Goal: Task Accomplishment & Management: Manage account settings

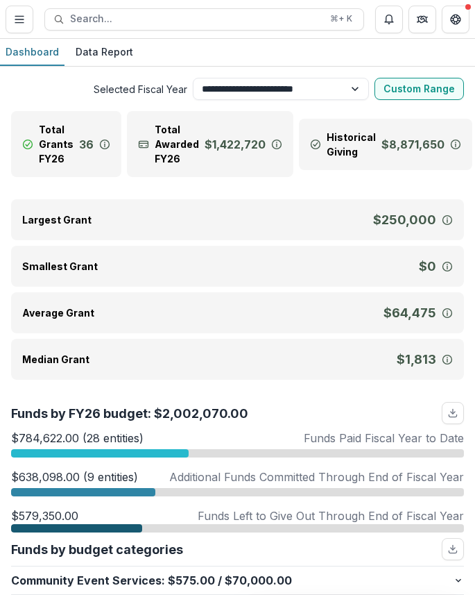
select select "**********"
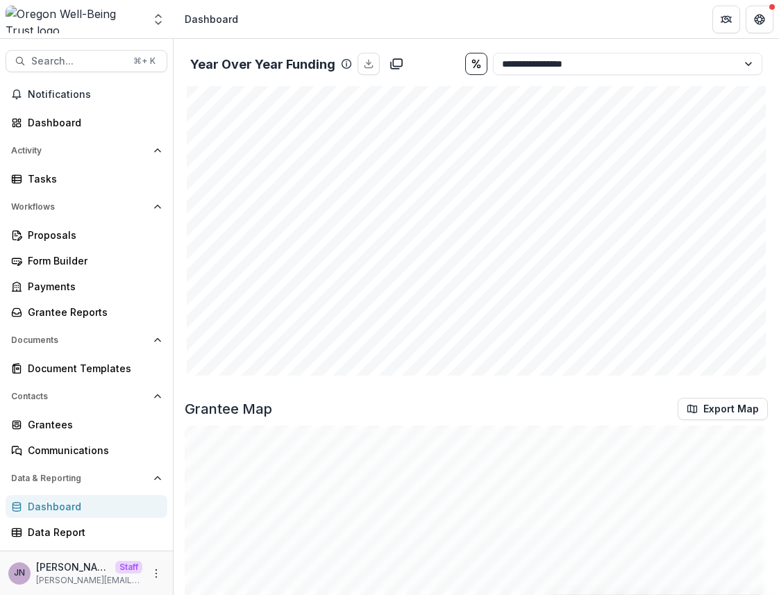
scroll to position [1426, 0]
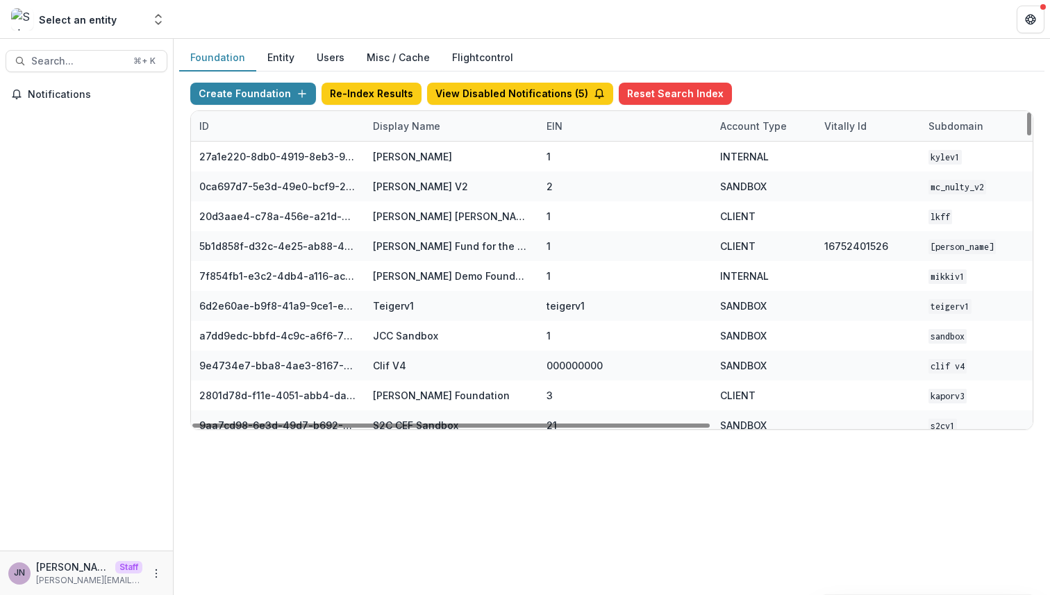
click at [389, 134] on div "Display Name" at bounding box center [451, 126] width 174 height 30
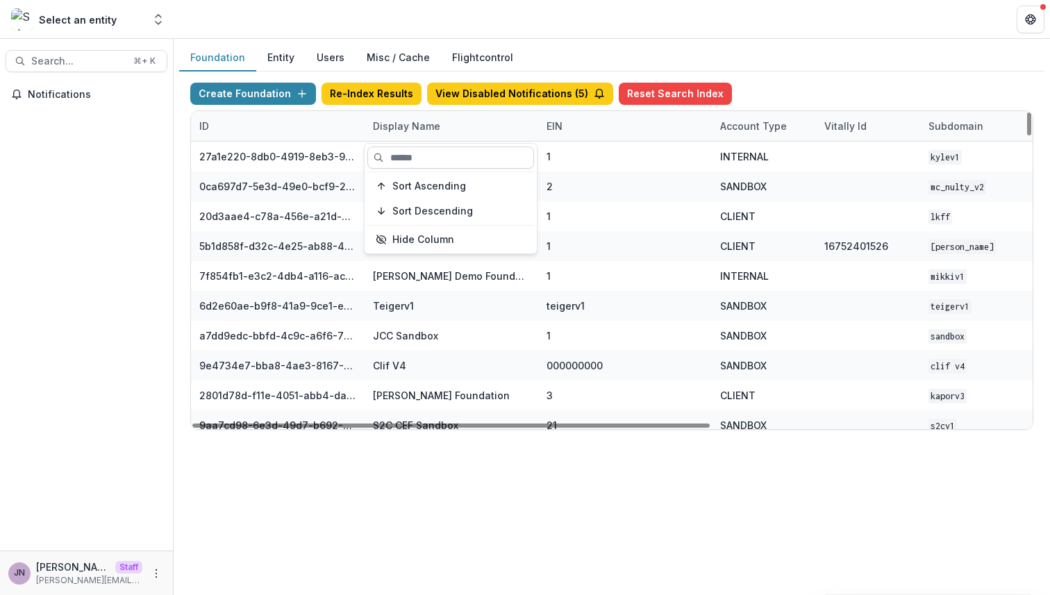
click at [396, 160] on input at bounding box center [450, 157] width 167 height 22
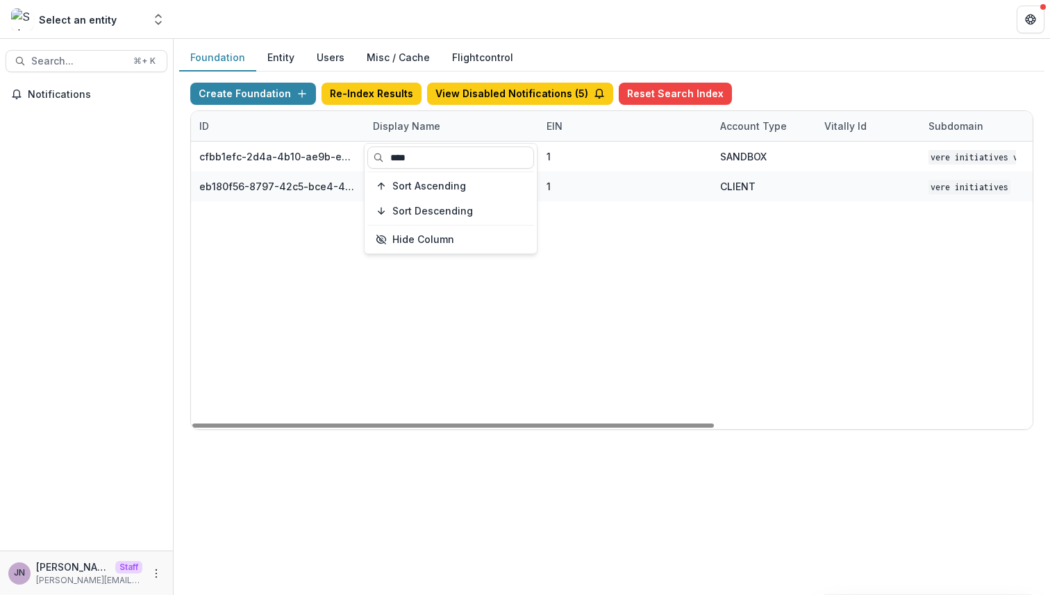
type input "****"
click at [491, 298] on div "cfbb1efc-2d4a-4b10-ae9b-e9e0913a1fa7 Vere Initiatives V1 1 SANDBOX Vere Initiat…" at bounding box center [868, 285] width 1354 height 287
click at [326, 60] on button "Users" at bounding box center [330, 57] width 50 height 27
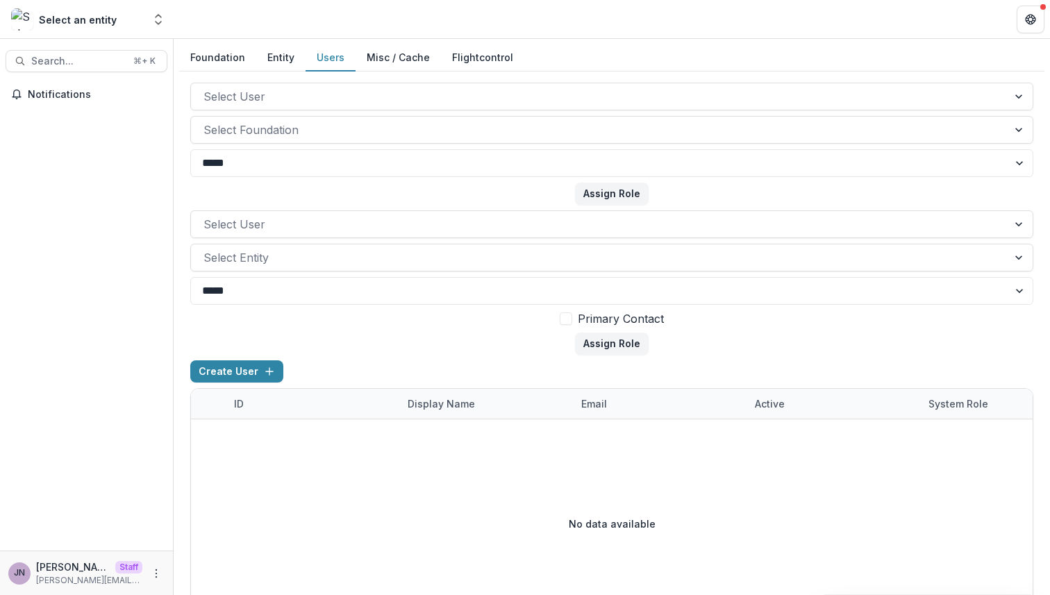
click at [278, 59] on button "Entity" at bounding box center [280, 57] width 49 height 27
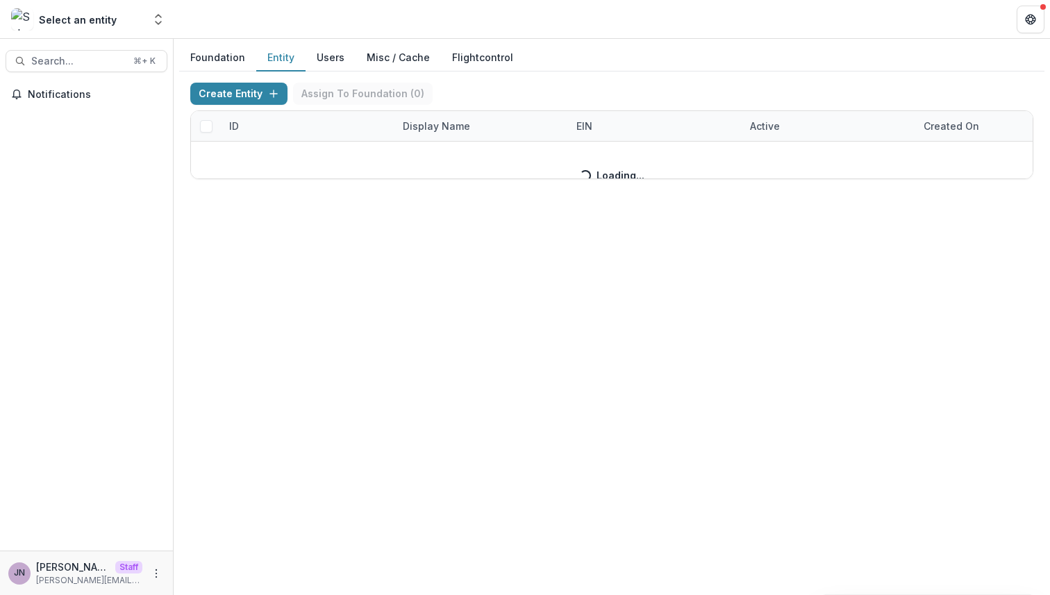
click at [317, 63] on button "Users" at bounding box center [330, 57] width 50 height 27
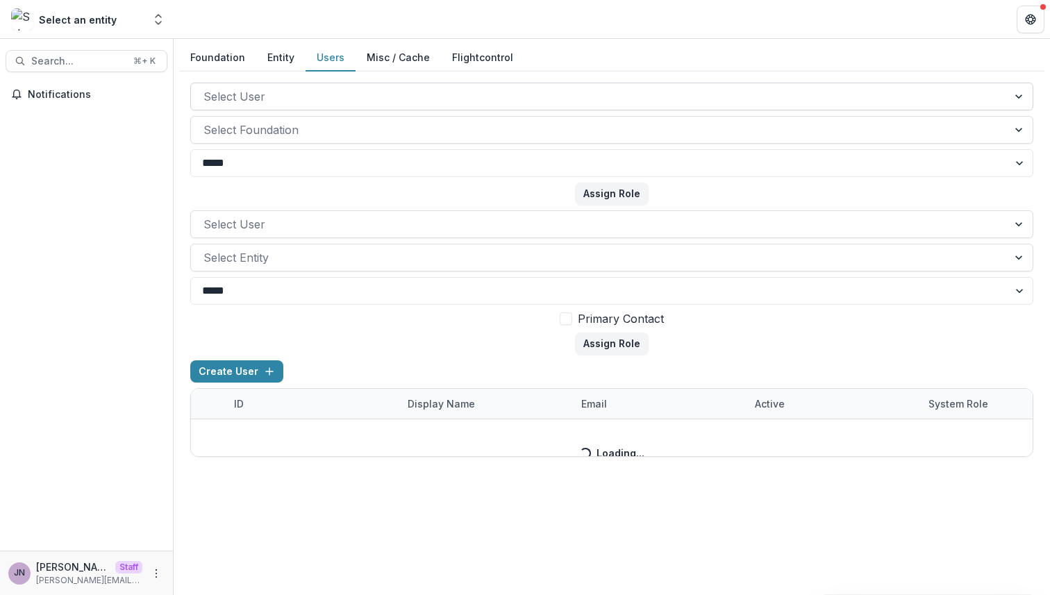
click at [319, 94] on div at bounding box center [598, 96] width 791 height 19
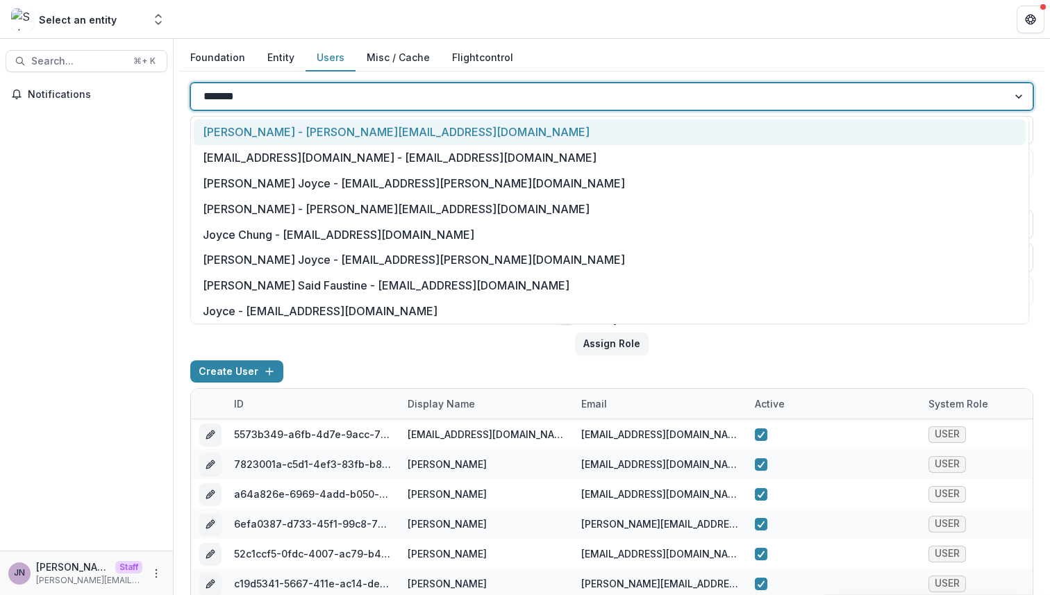
type input "********"
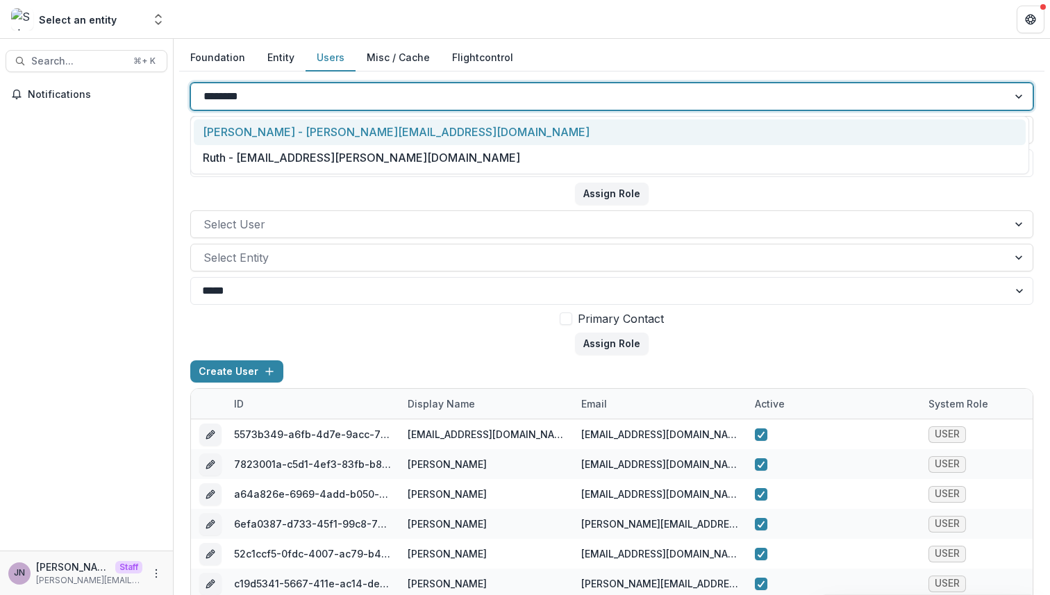
click at [434, 130] on div "Joyce N - joyce@trytemelio.com" at bounding box center [610, 132] width 832 height 26
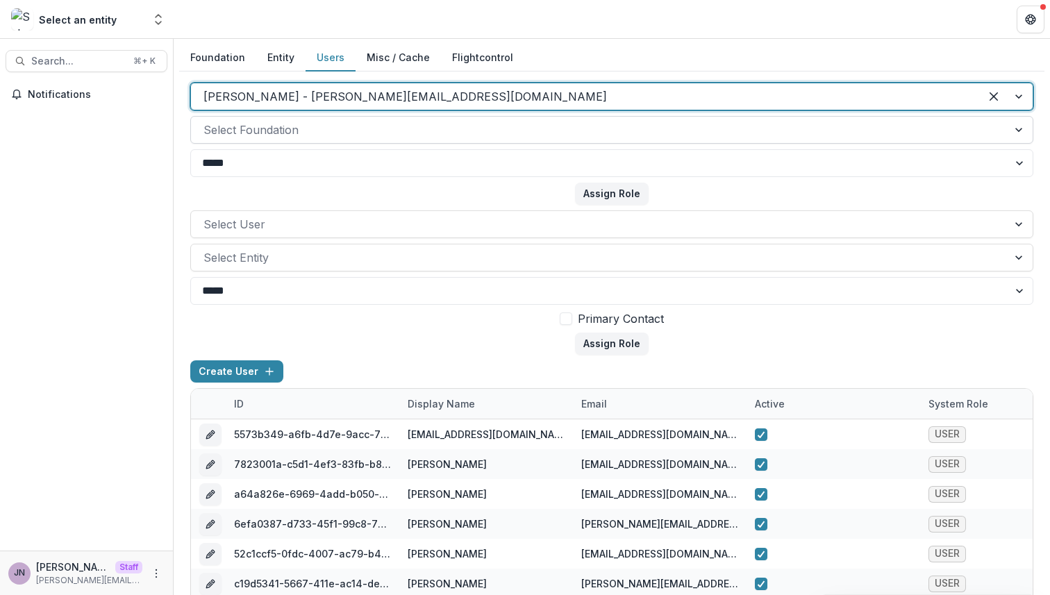
click at [426, 134] on div at bounding box center [598, 129] width 791 height 19
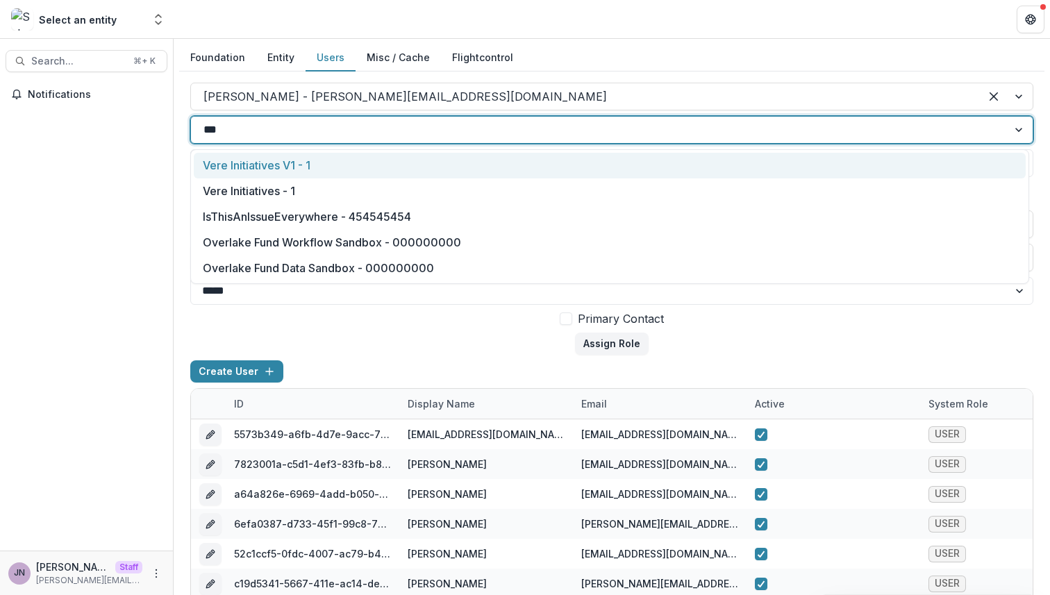
type input "****"
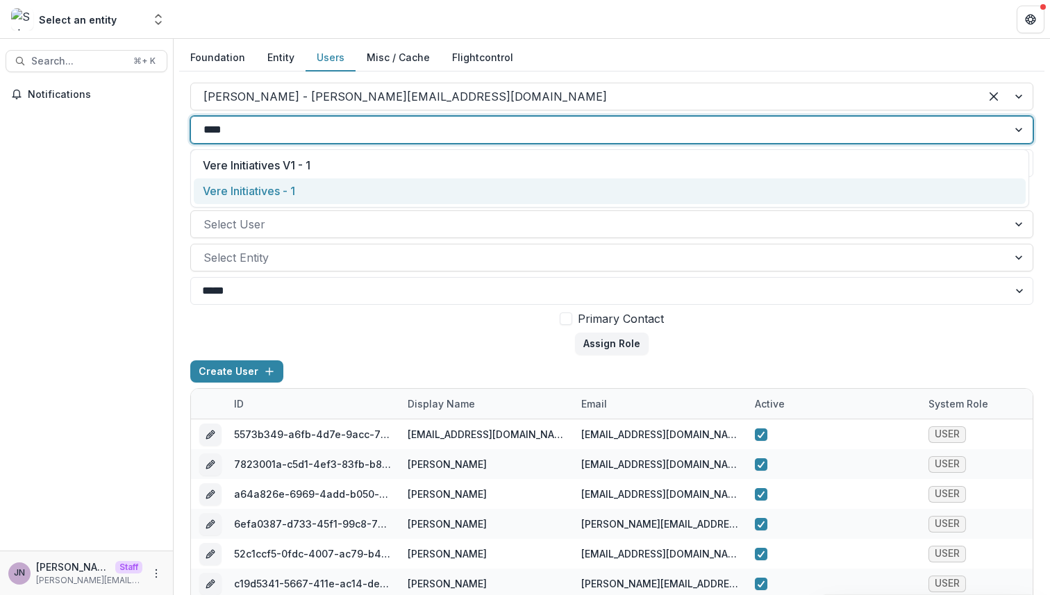
click at [396, 188] on div "Vere Initiatives - 1" at bounding box center [610, 191] width 832 height 26
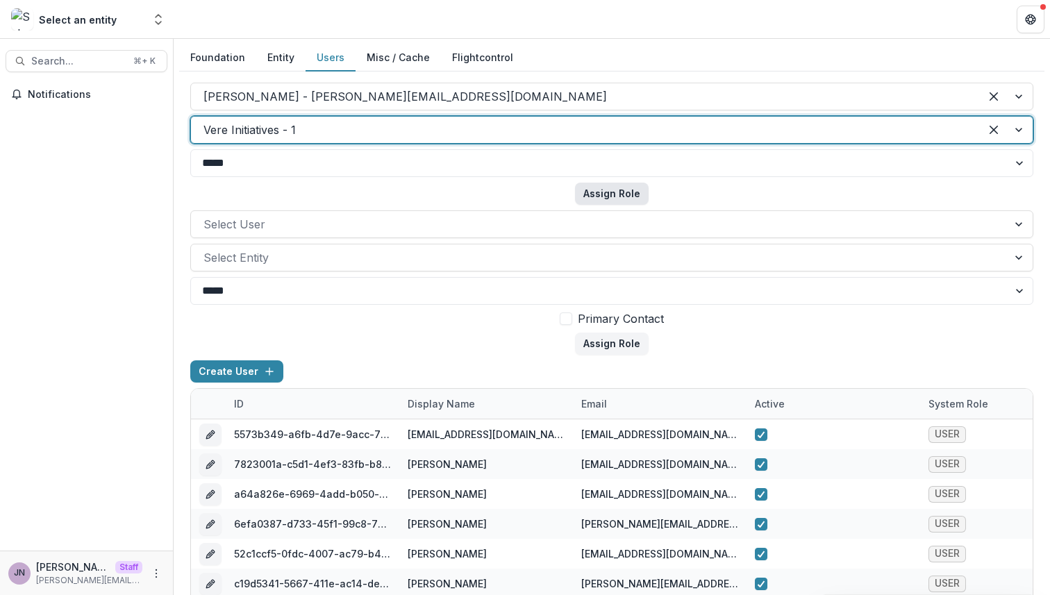
click at [603, 198] on button "Assign Role" at bounding box center [612, 194] width 74 height 22
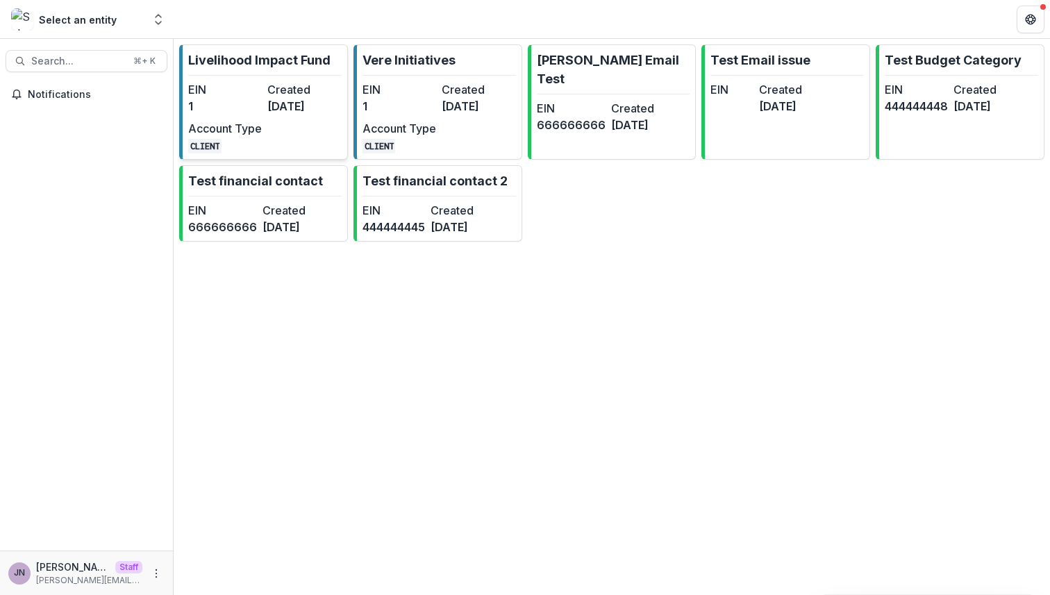
click at [267, 87] on dt "Created" at bounding box center [304, 89] width 74 height 17
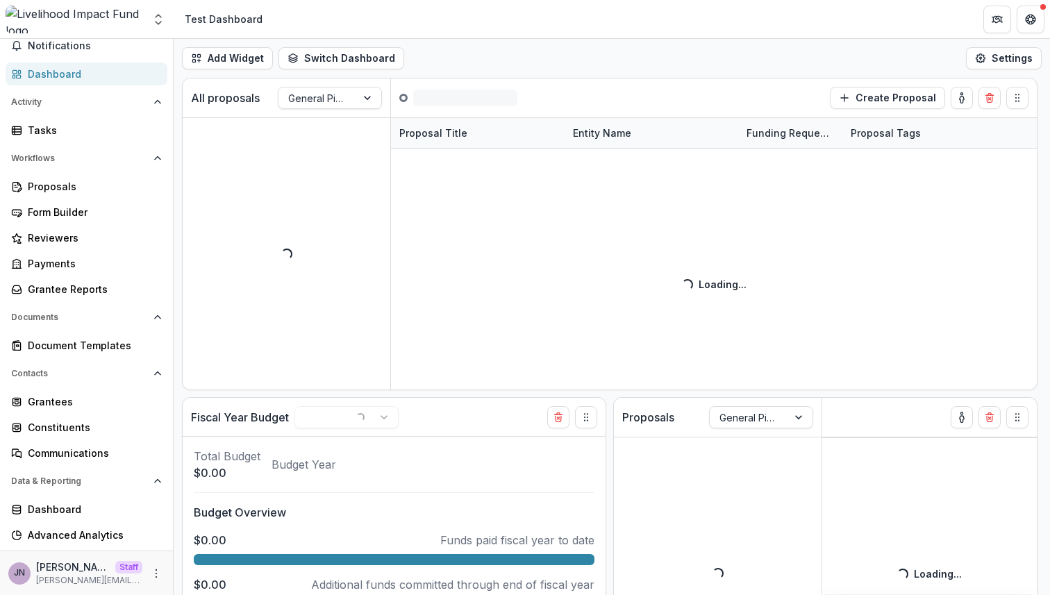
scroll to position [70, 0]
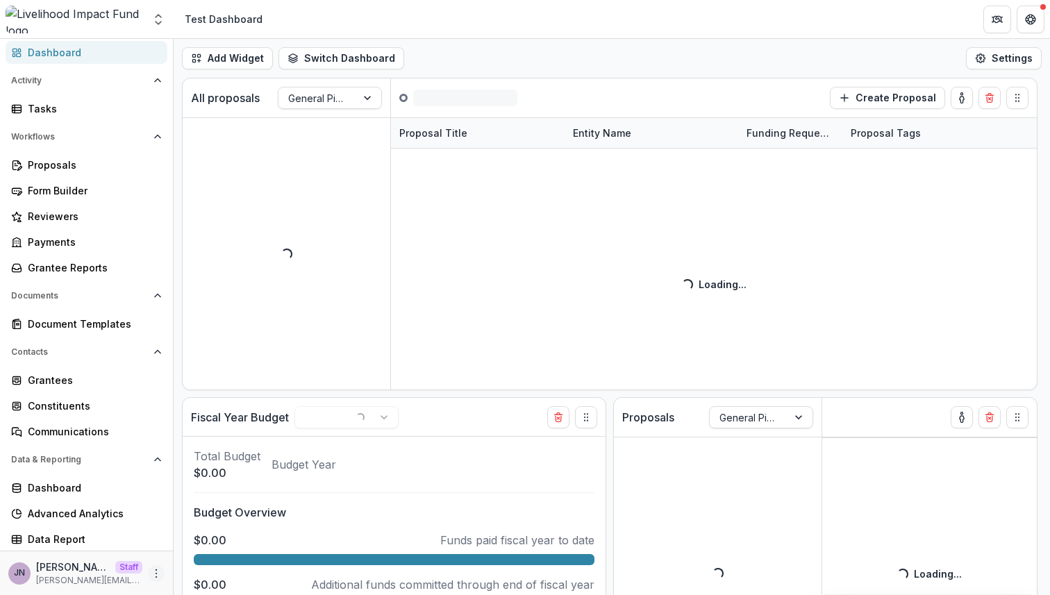
click at [151, 576] on icon "More" at bounding box center [156, 573] width 11 height 11
click at [194, 545] on link "User Settings" at bounding box center [243, 543] width 149 height 23
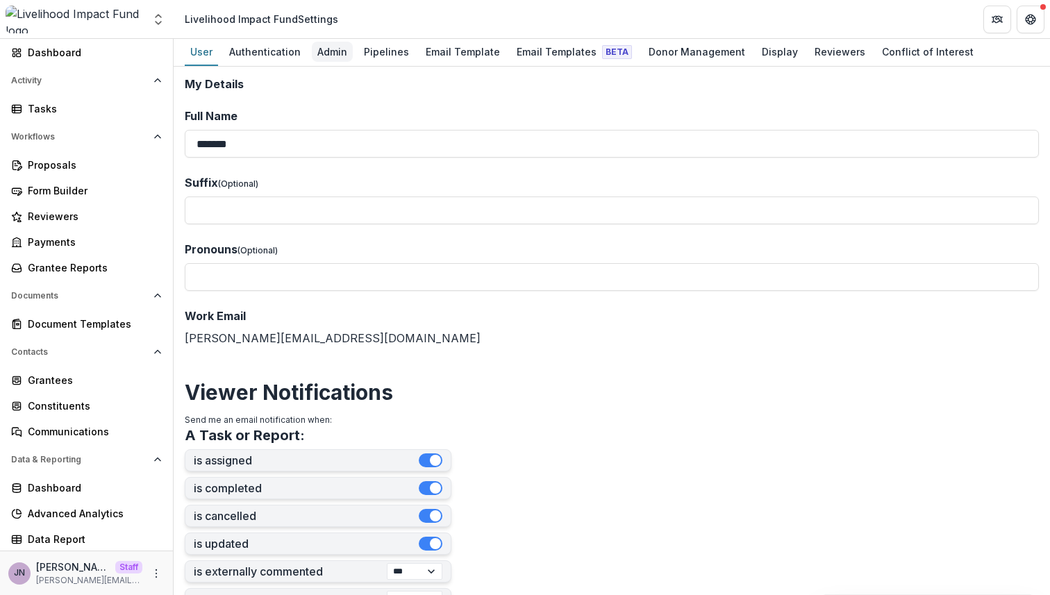
click at [336, 49] on div "Admin" at bounding box center [332, 52] width 41 height 20
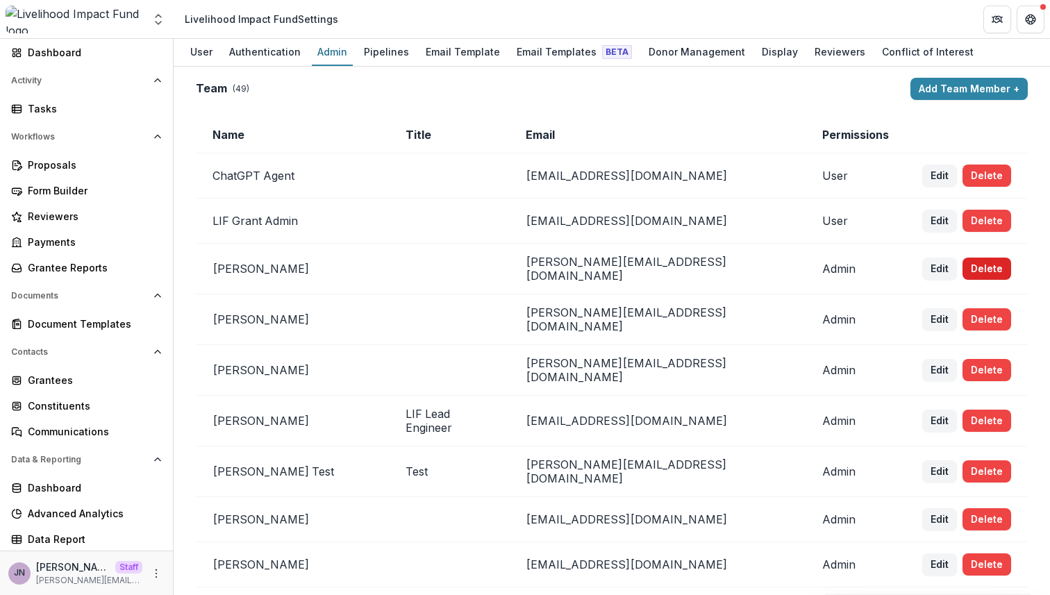
click at [969, 264] on button "Delete" at bounding box center [986, 269] width 49 height 22
